Goal: Understand process/instructions

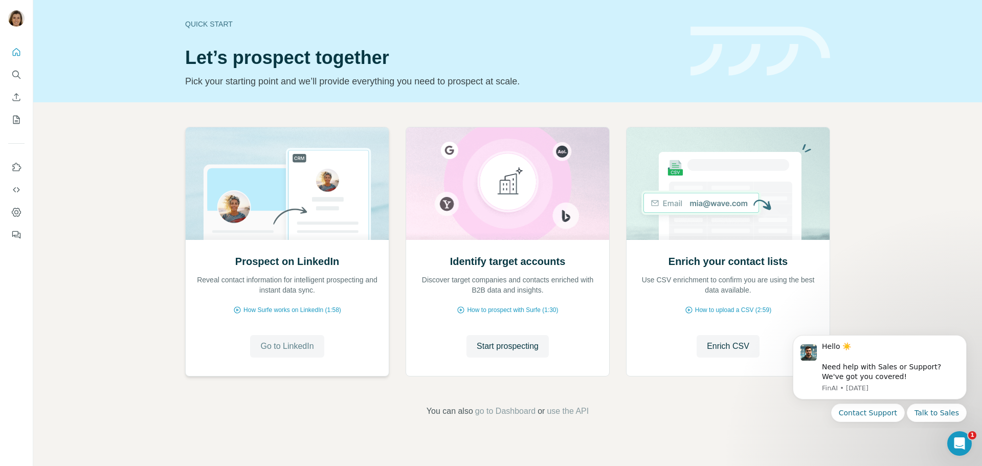
click at [287, 338] on button "Go to LinkedIn" at bounding box center [287, 346] width 74 height 23
click at [295, 311] on span "How Surfe works on LinkedIn (1:58)" at bounding box center [293, 309] width 98 height 9
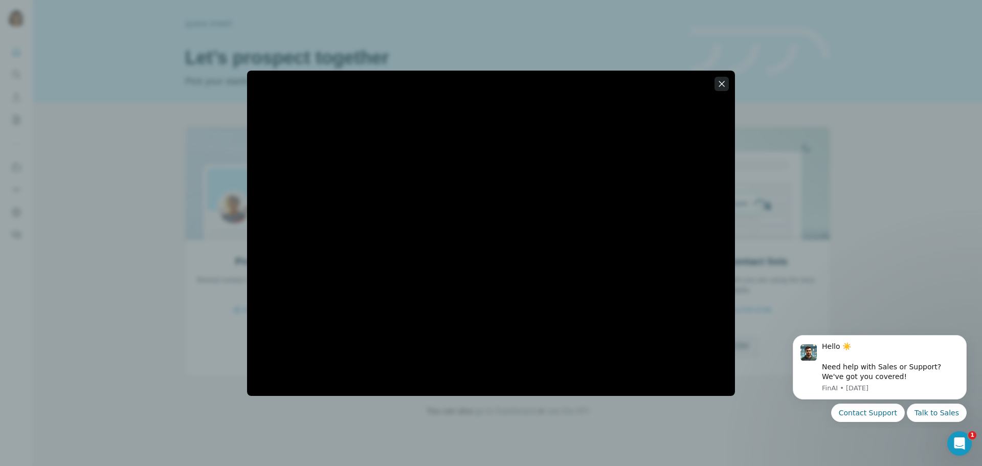
click at [720, 86] on icon "button" at bounding box center [722, 84] width 10 height 10
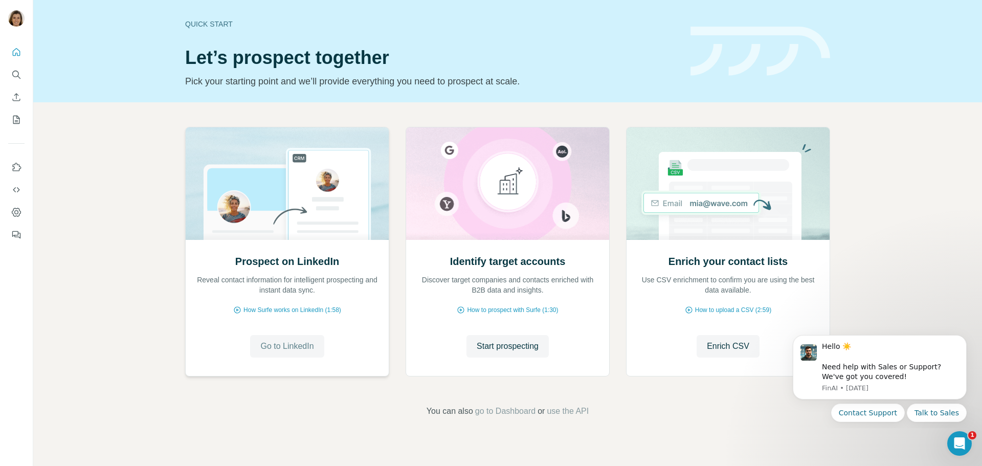
click at [281, 347] on span "Go to LinkedIn" at bounding box center [286, 346] width 53 height 12
click at [301, 349] on span "Go to LinkedIn" at bounding box center [286, 346] width 53 height 12
